Goal: Navigation & Orientation: Understand site structure

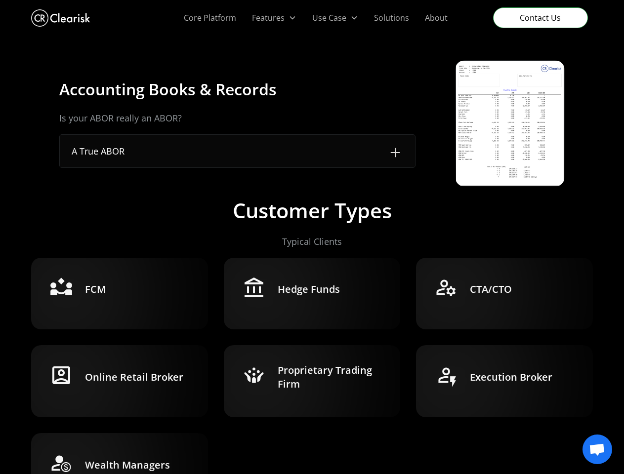
click at [315, 18] on div "Use Case" at bounding box center [329, 18] width 34 height 12
click at [274, 18] on div "Features" at bounding box center [268, 18] width 33 height 12
click at [335, 18] on div "Use Case" at bounding box center [329, 18] width 34 height 12
click at [597, 450] on span "Open chat" at bounding box center [597, 451] width 16 height 14
